Goal: Complete application form

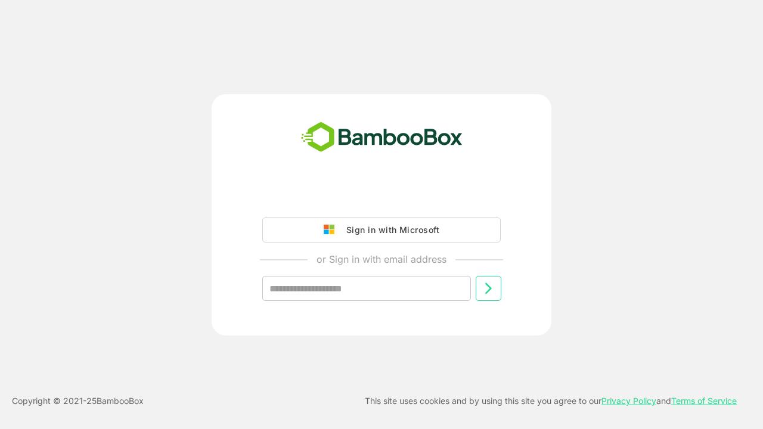
type input "**********"
click at [488, 288] on icon at bounding box center [488, 288] width 14 height 14
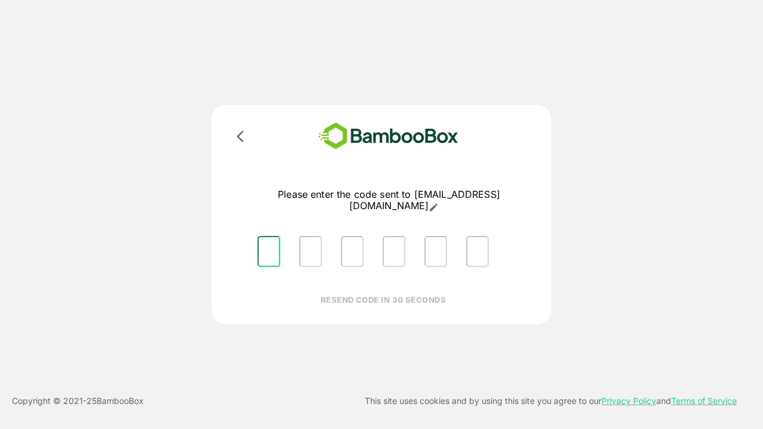
type input "*"
